Goal: Book appointment/travel/reservation

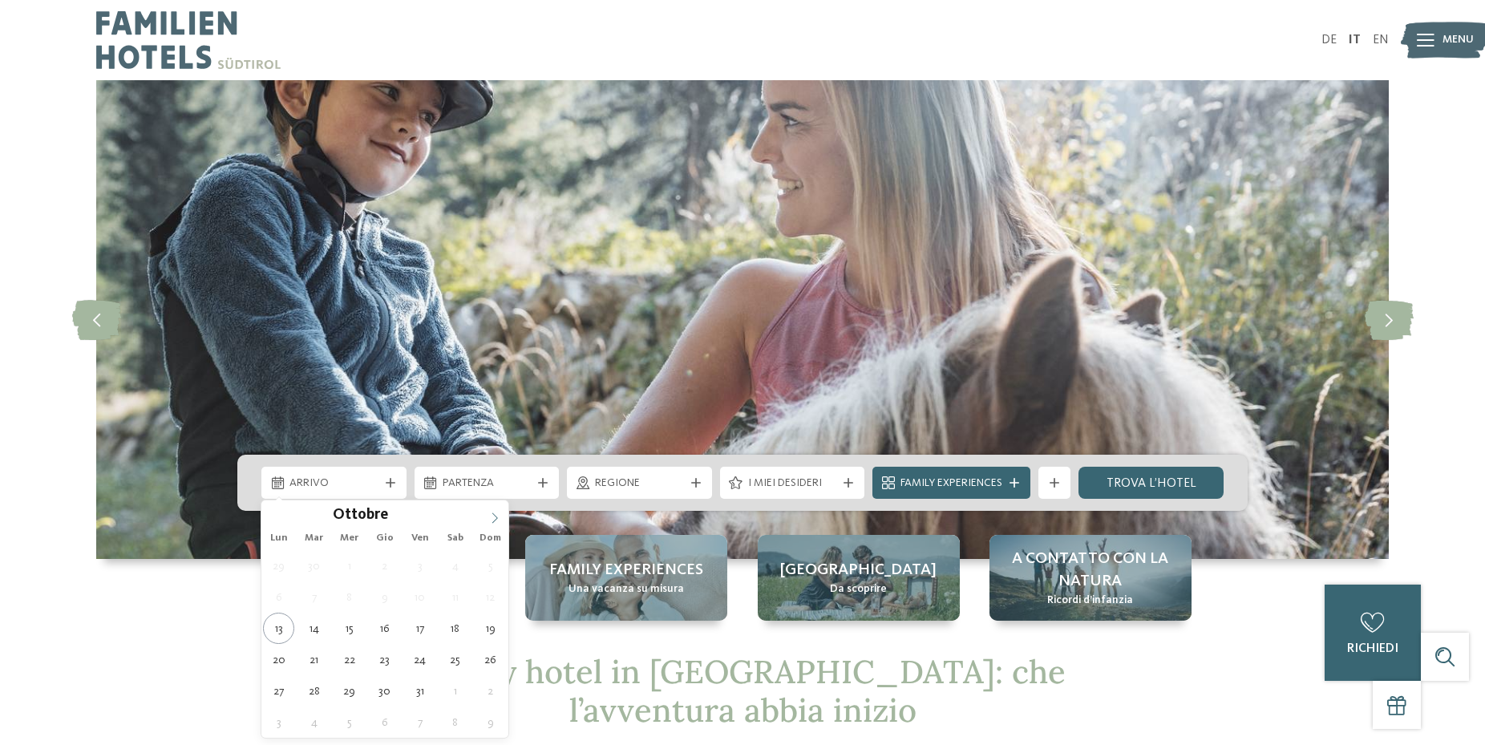
click at [491, 513] on icon at bounding box center [494, 517] width 11 height 11
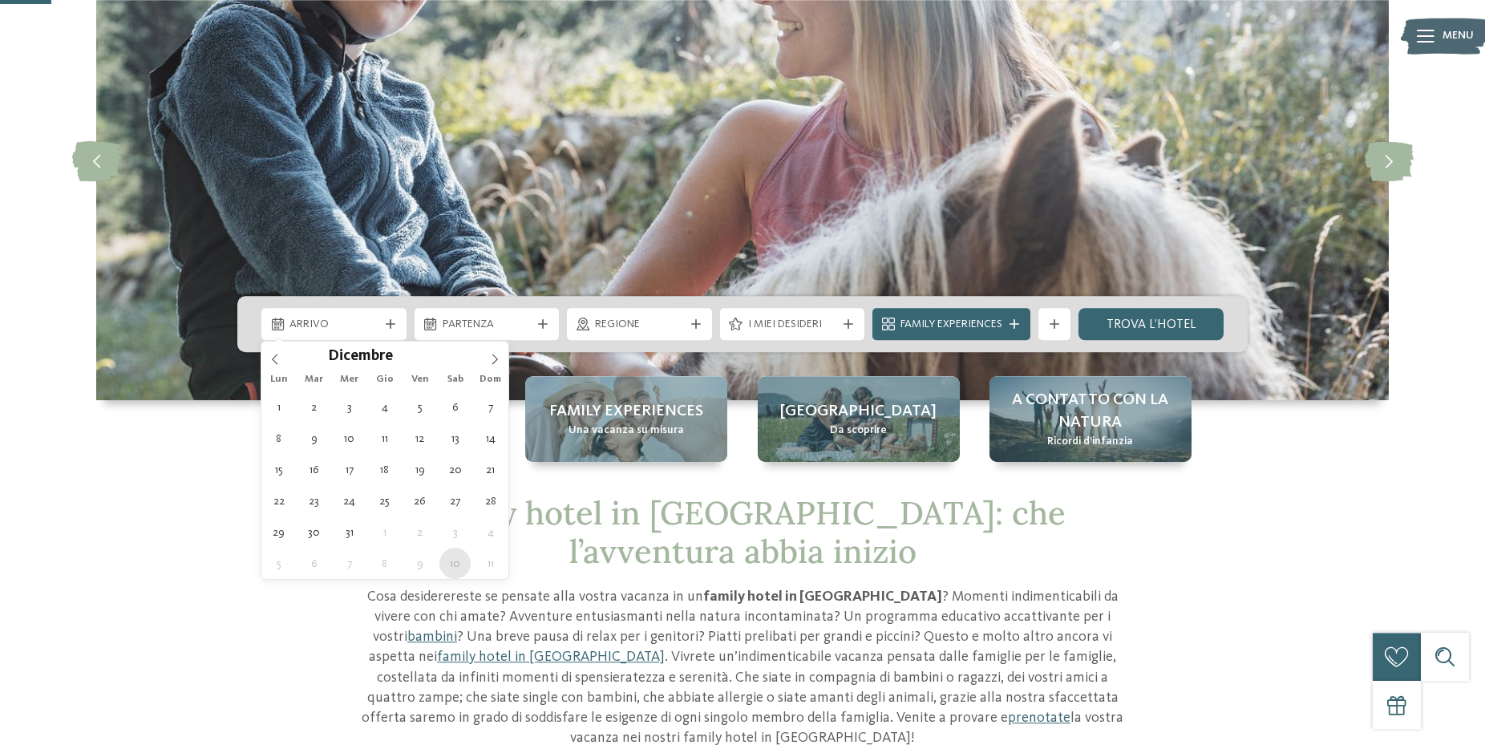
scroll to position [164, 0]
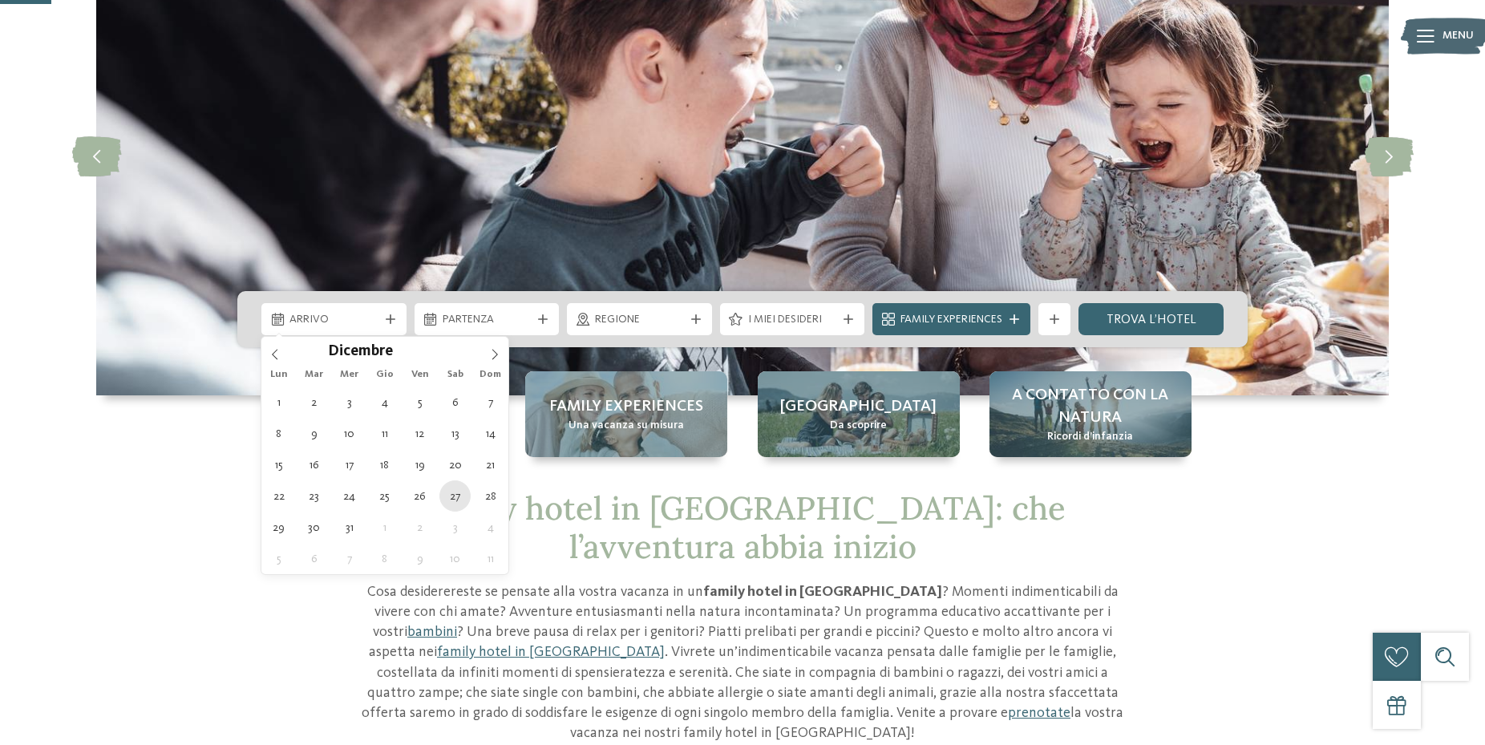
type div "[DATE]"
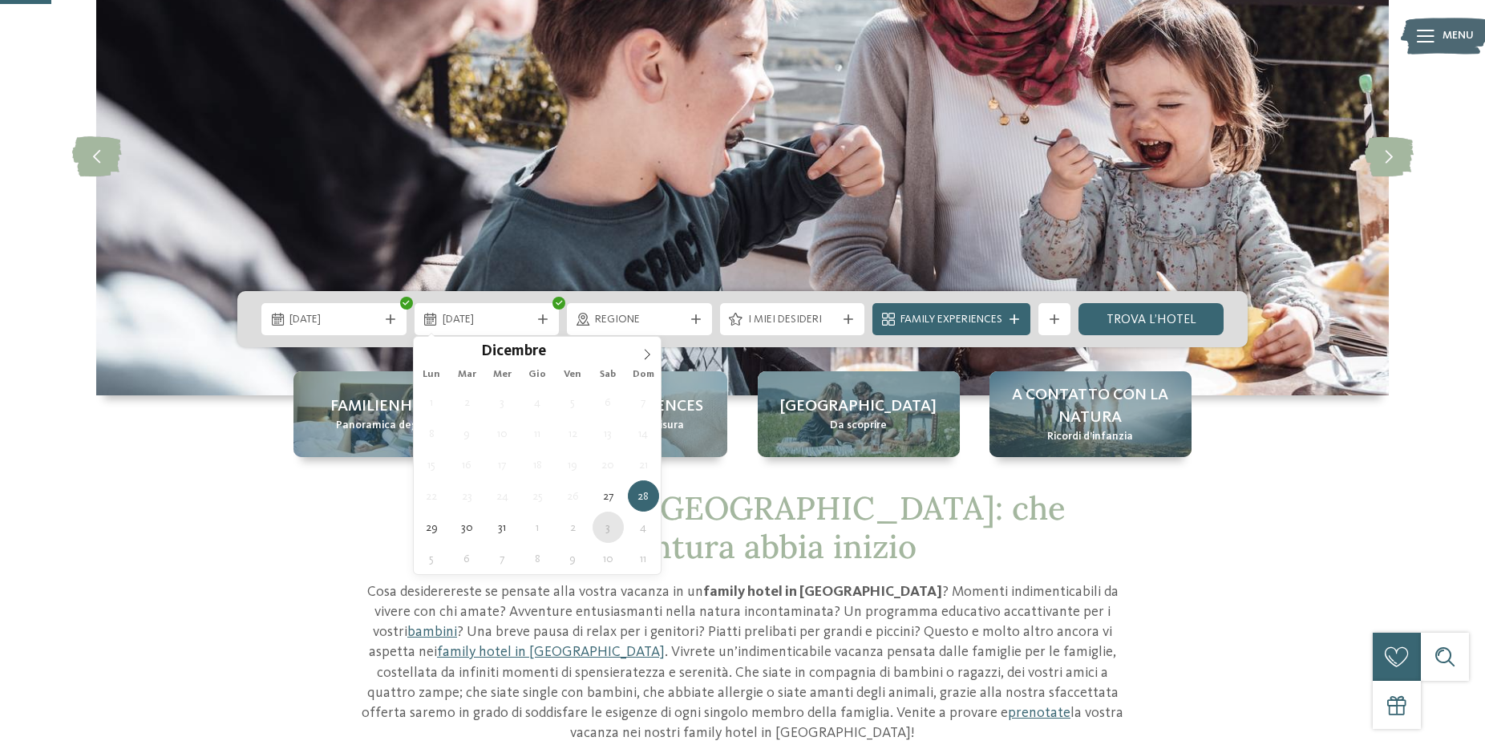
type div "[DATE]"
drag, startPoint x: 608, startPoint y: 537, endPoint x: 638, endPoint y: 376, distance: 164.0
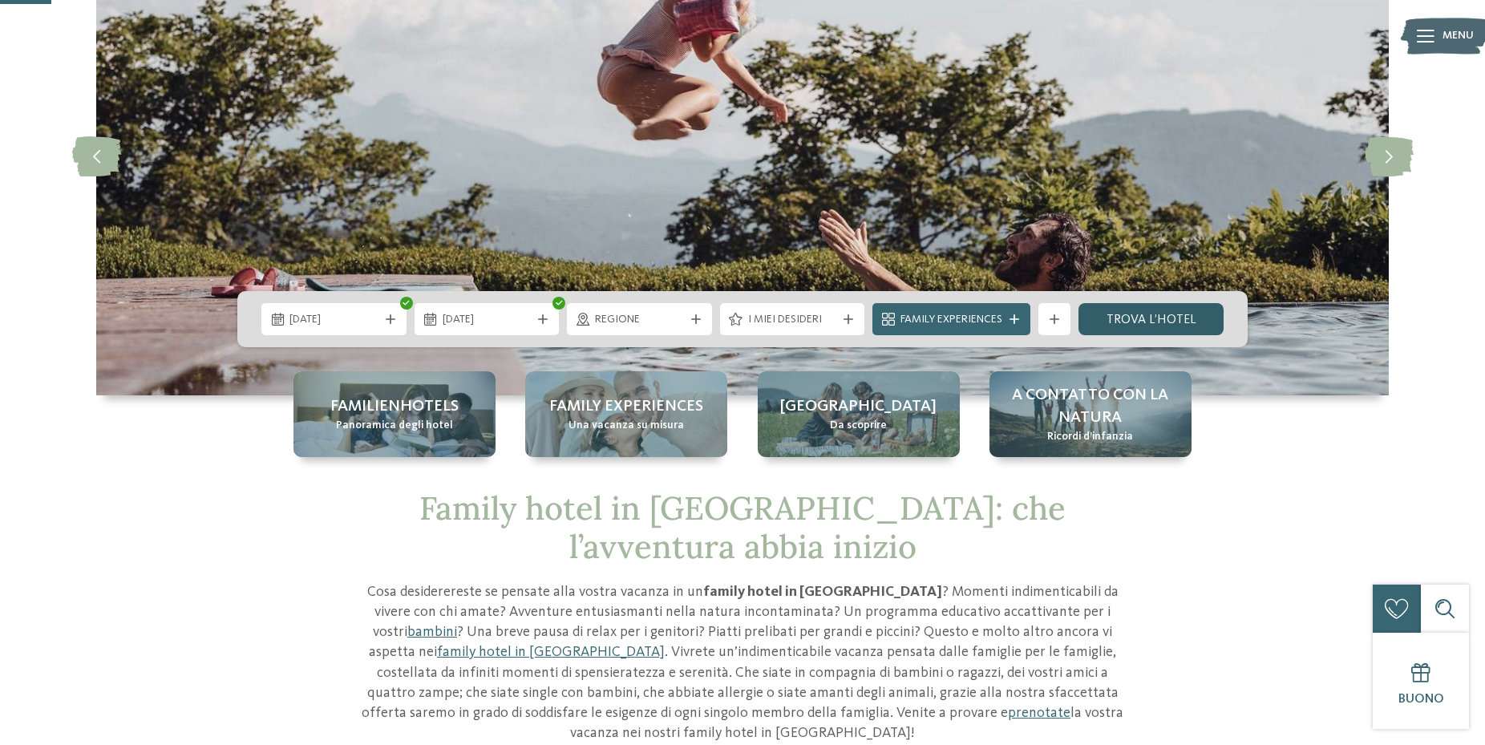
click at [1180, 328] on link "trova l’hotel" at bounding box center [1151, 319] width 145 height 32
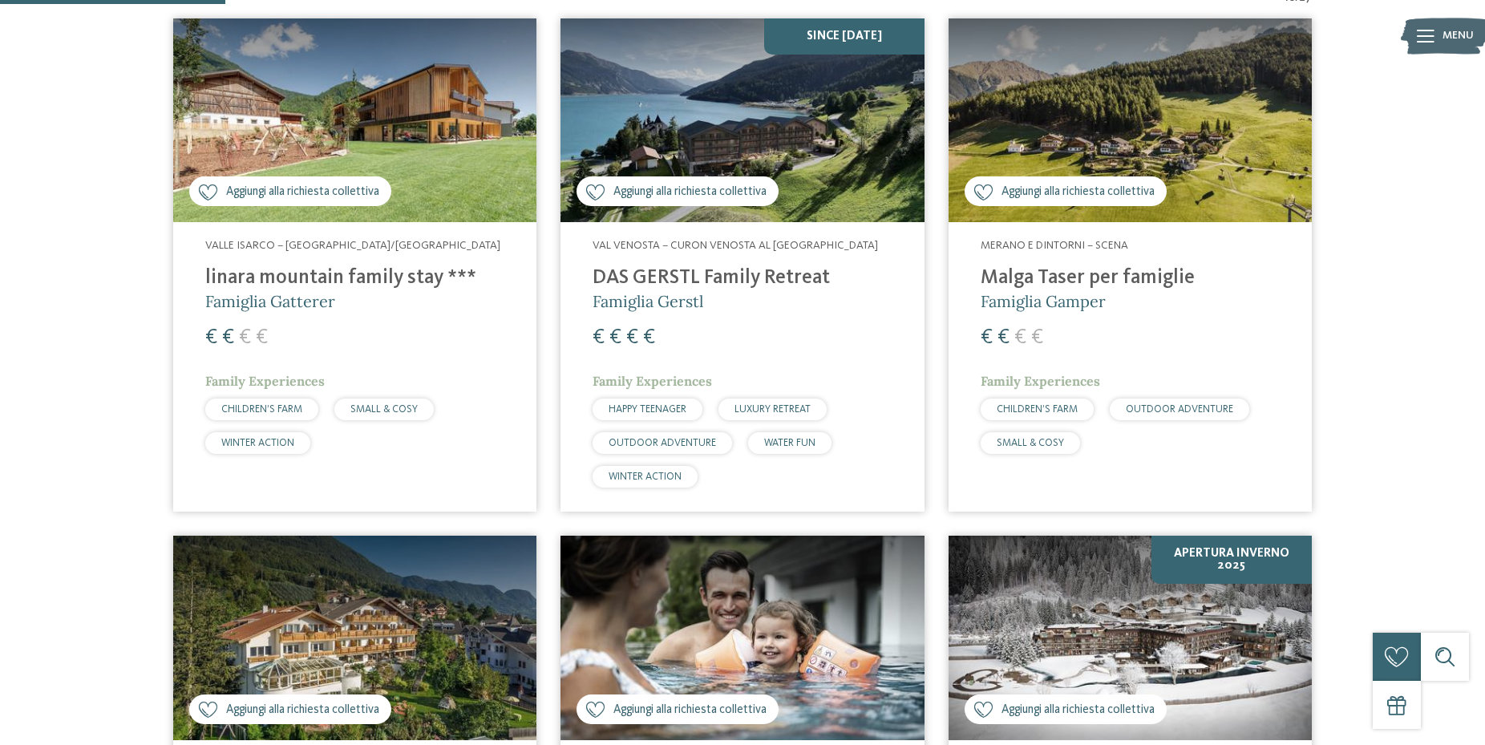
scroll to position [281, 0]
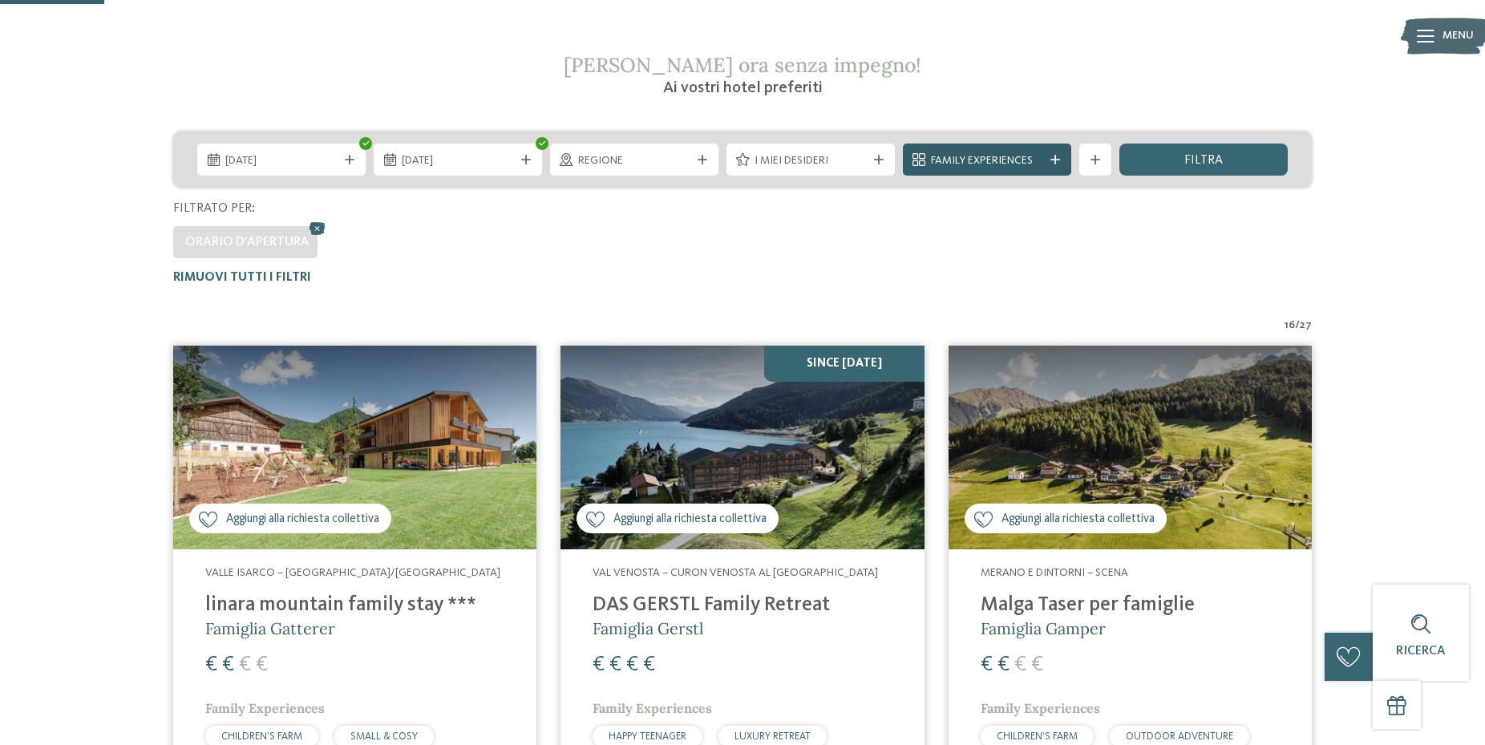
click at [1028, 168] on span "Family Experiences" at bounding box center [987, 161] width 112 height 16
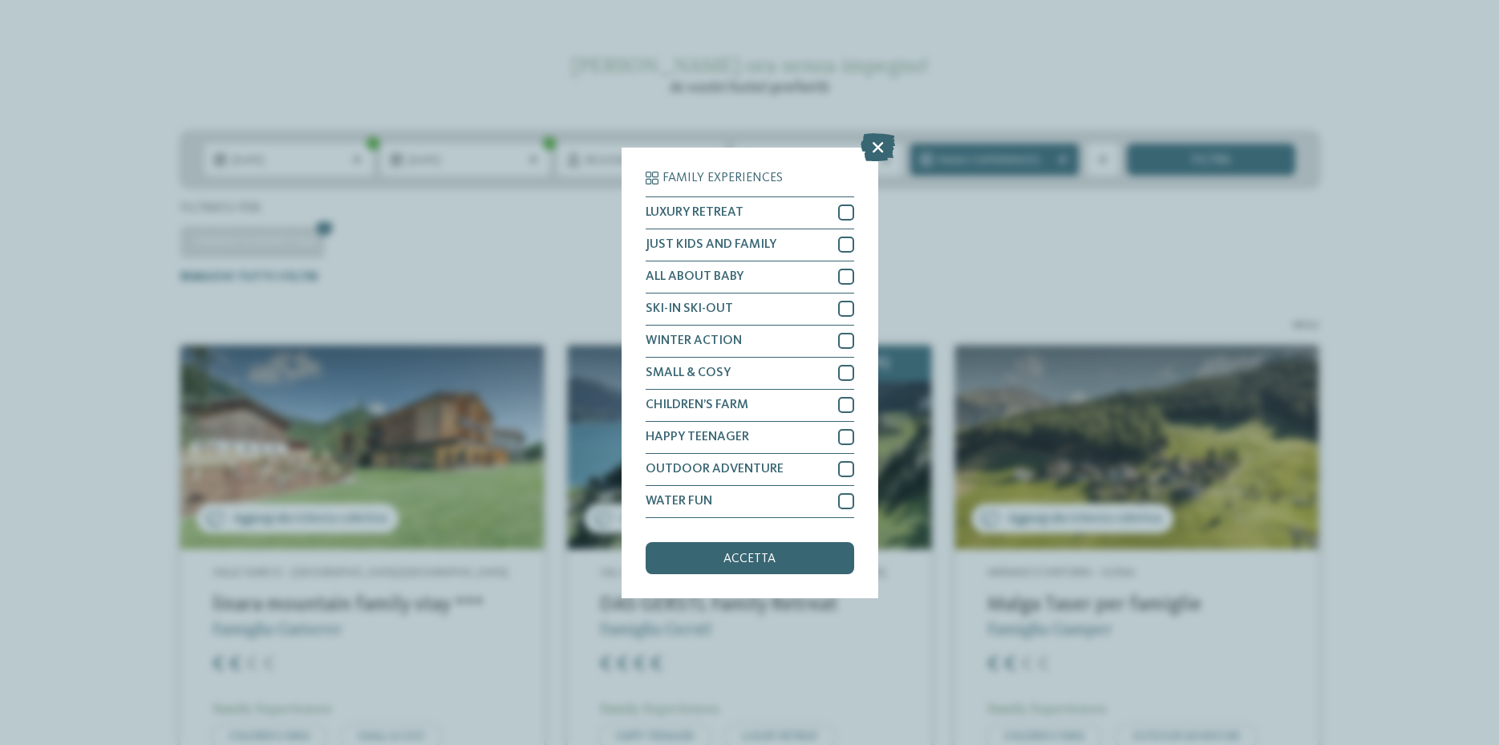
click at [1028, 230] on div "Family Experiences LUXURY RETREAT JUST KIDS AND FAMILY" at bounding box center [749, 372] width 1499 height 745
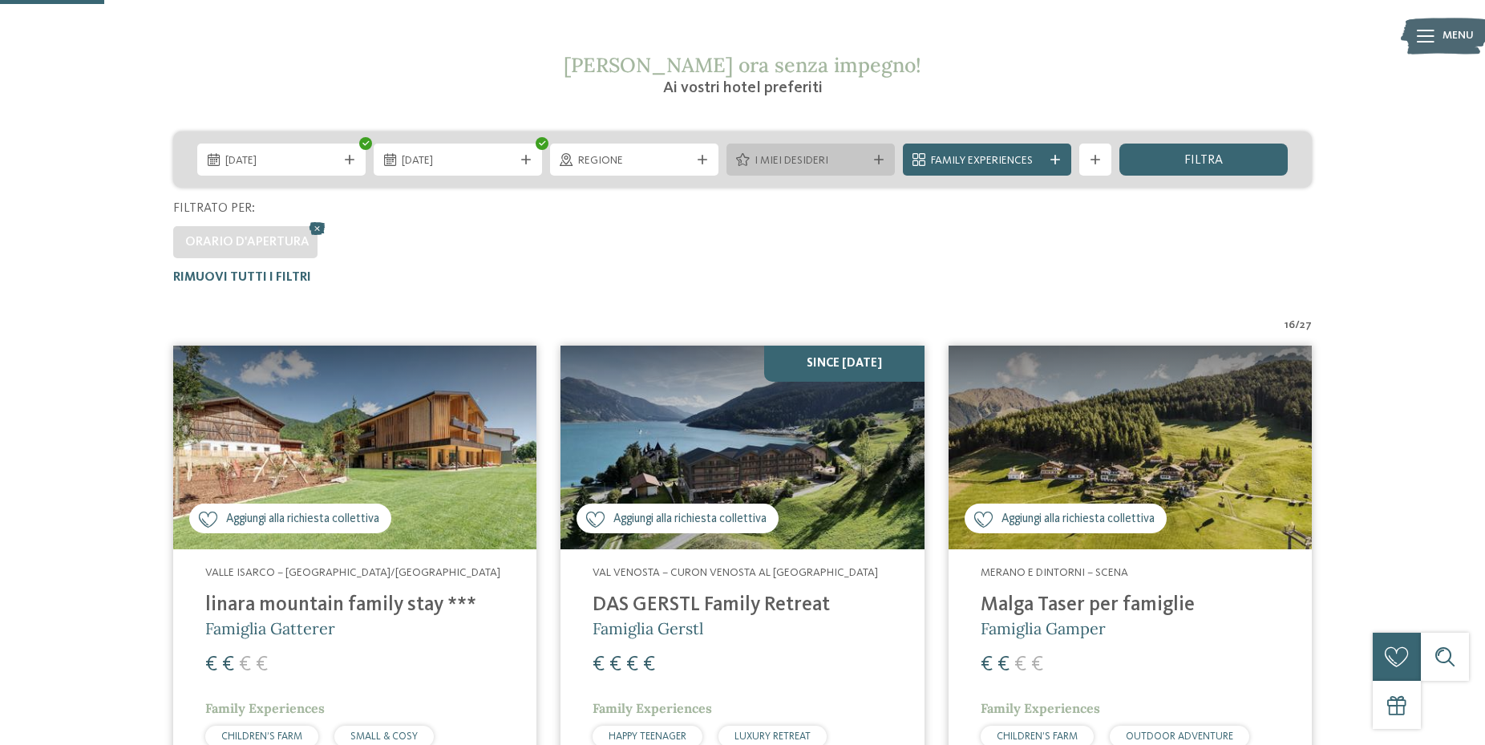
click at [822, 168] on span "I miei desideri" at bounding box center [811, 161] width 112 height 16
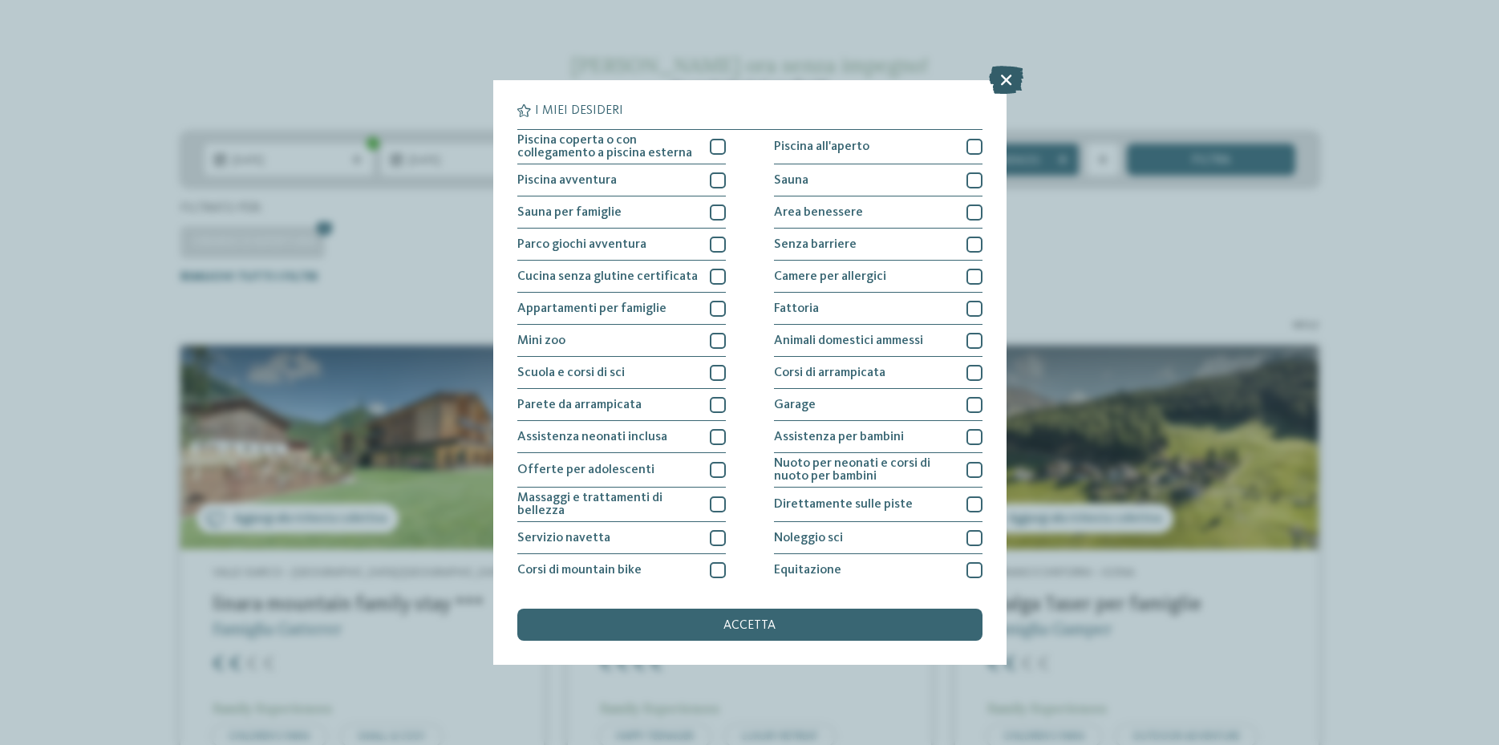
click at [1013, 79] on icon at bounding box center [1006, 80] width 34 height 28
